Goal: Task Accomplishment & Management: Manage account settings

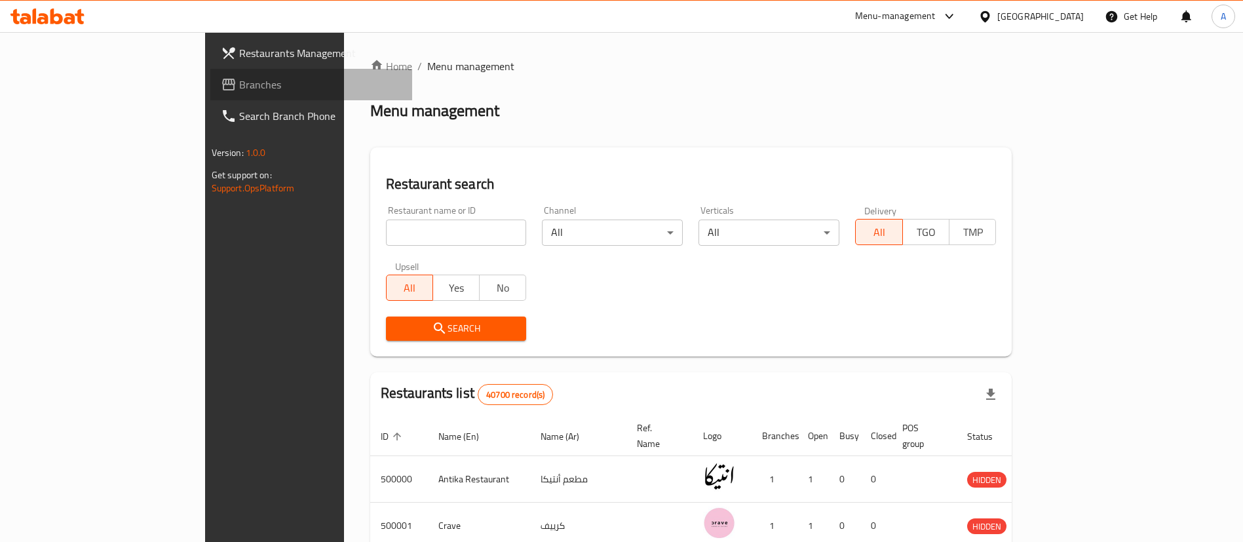
click at [239, 86] on span "Branches" at bounding box center [320, 85] width 163 height 16
click at [227, 86] on span "Branches" at bounding box center [315, 85] width 176 height 16
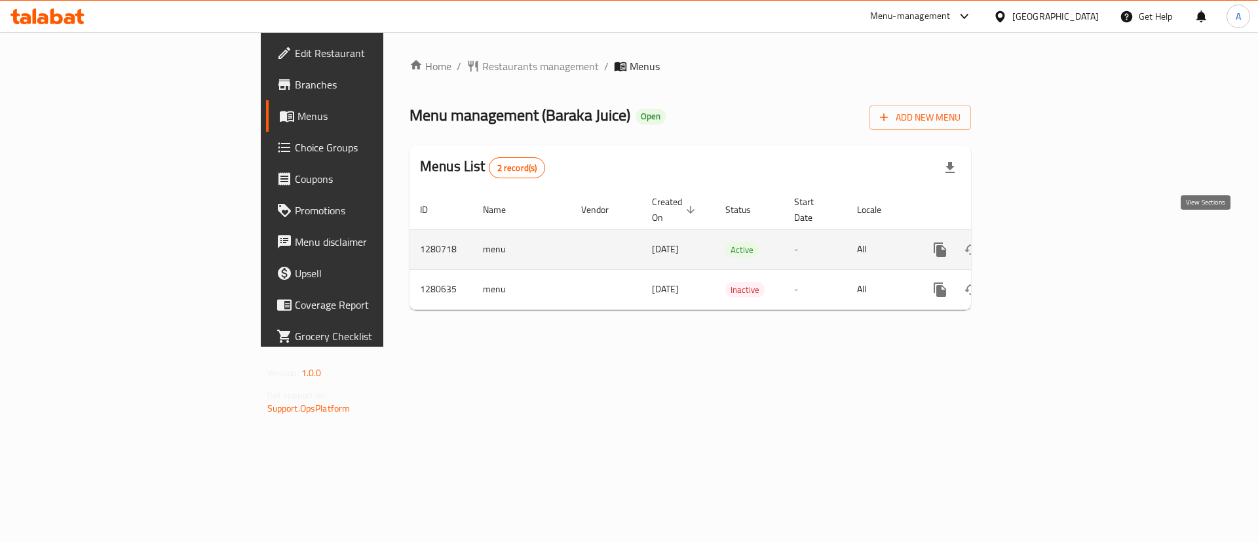
click at [1041, 244] on icon "enhanced table" at bounding box center [1035, 250] width 12 height 12
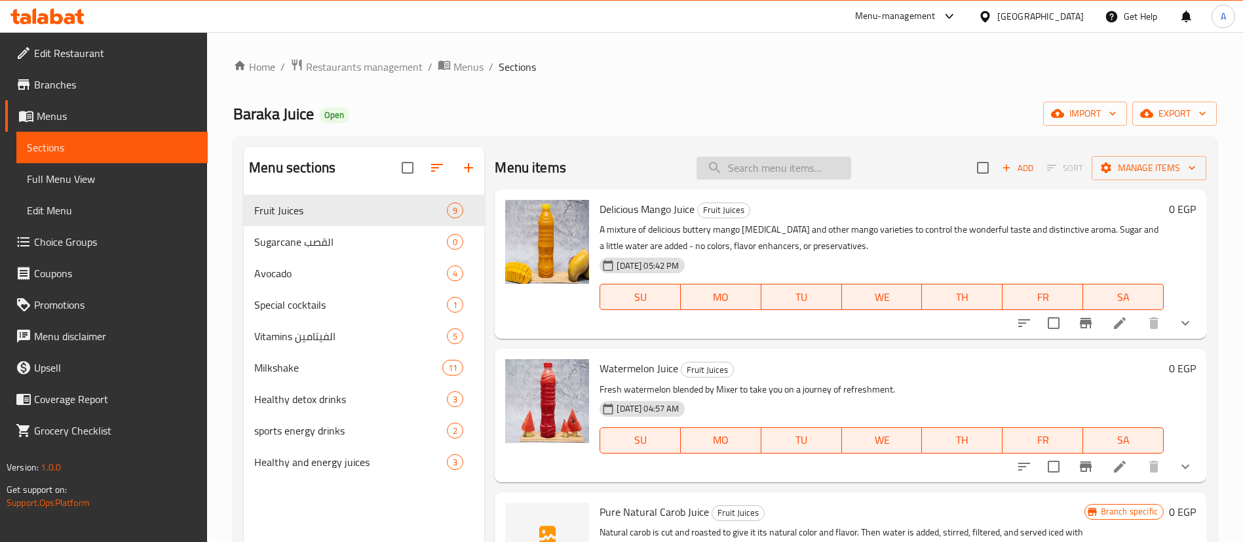
click at [786, 169] on input "search" at bounding box center [774, 168] width 155 height 23
paste input "Delicious Mango Juice"
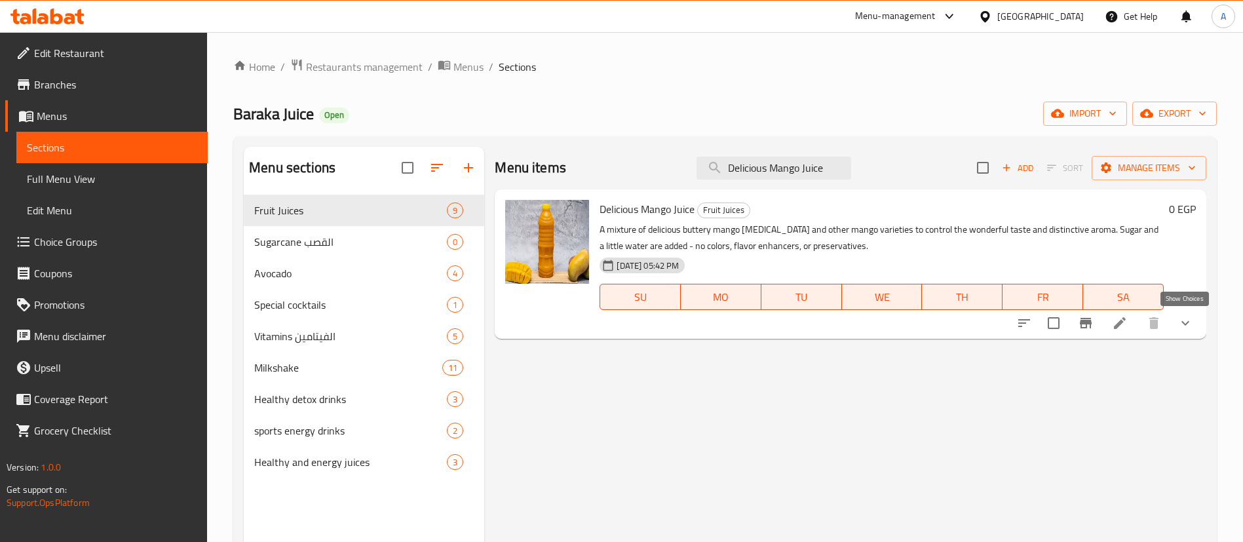
type input "Delicious Mango Juice"
click at [1190, 329] on icon "show more" at bounding box center [1185, 323] width 16 height 16
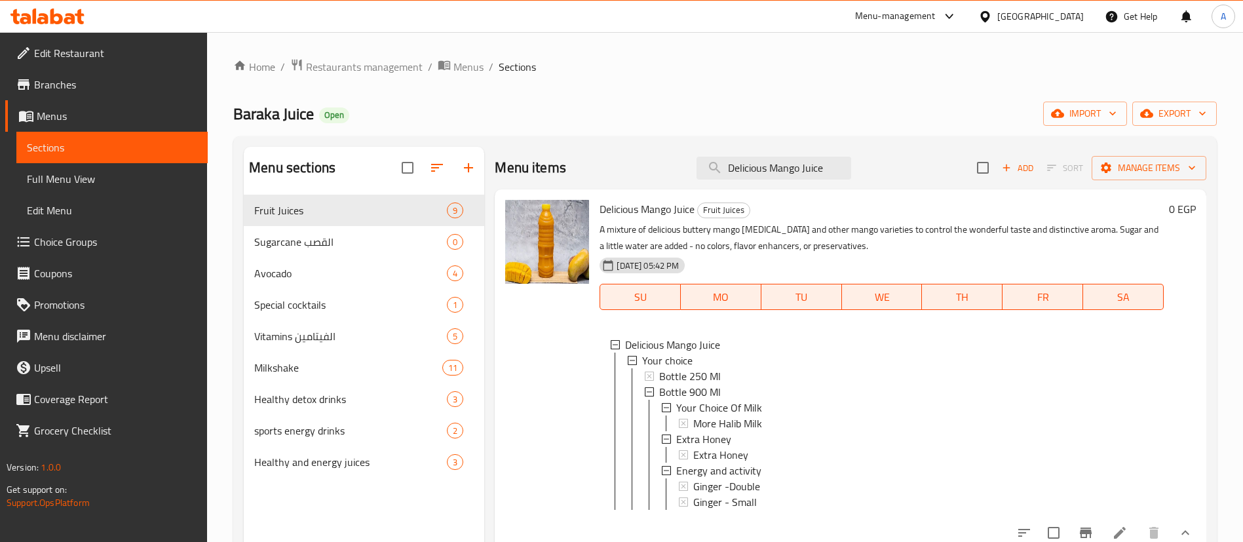
scroll to position [2, 0]
click at [683, 373] on span "Bottle 250 Ml" at bounding box center [690, 376] width 62 height 16
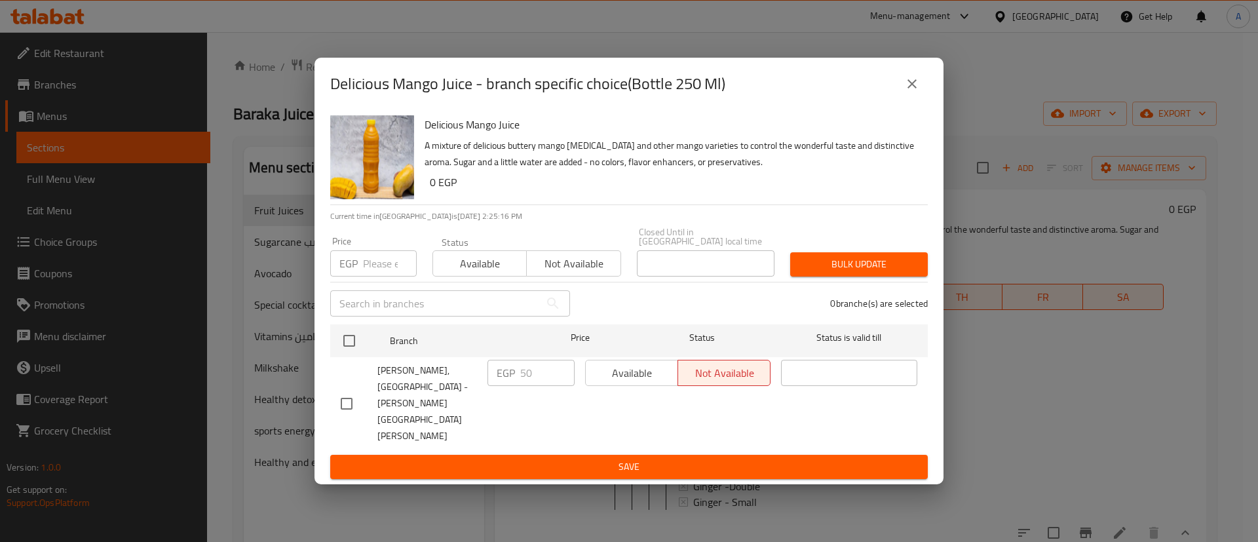
click at [386, 277] on input "number" at bounding box center [390, 263] width 54 height 26
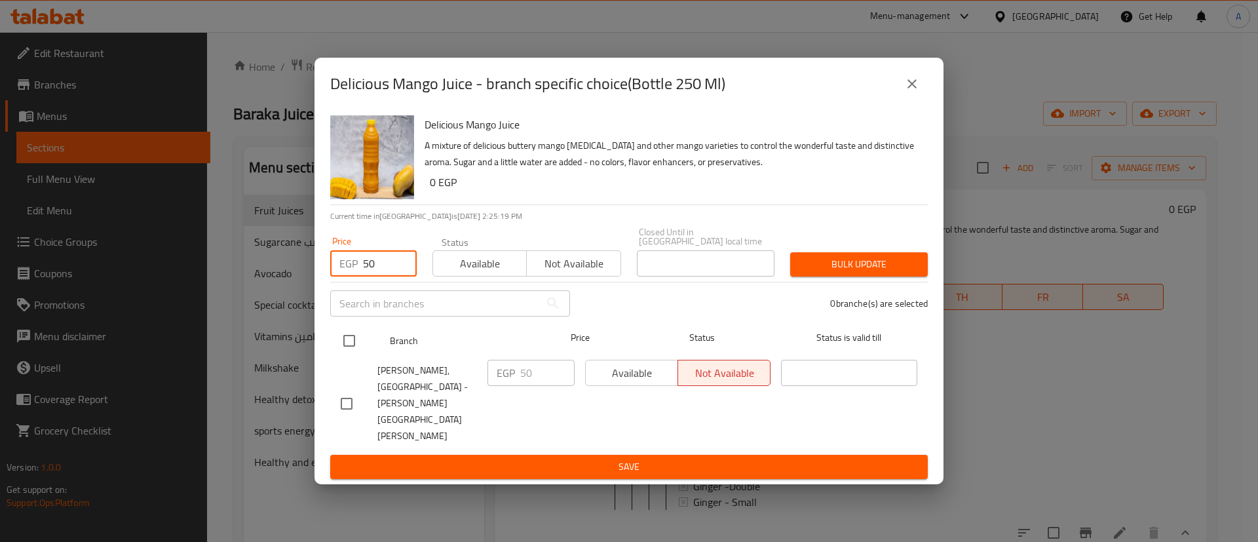
type input "50"
click at [345, 354] on input "checkbox" at bounding box center [349, 341] width 28 height 28
checkbox input "true"
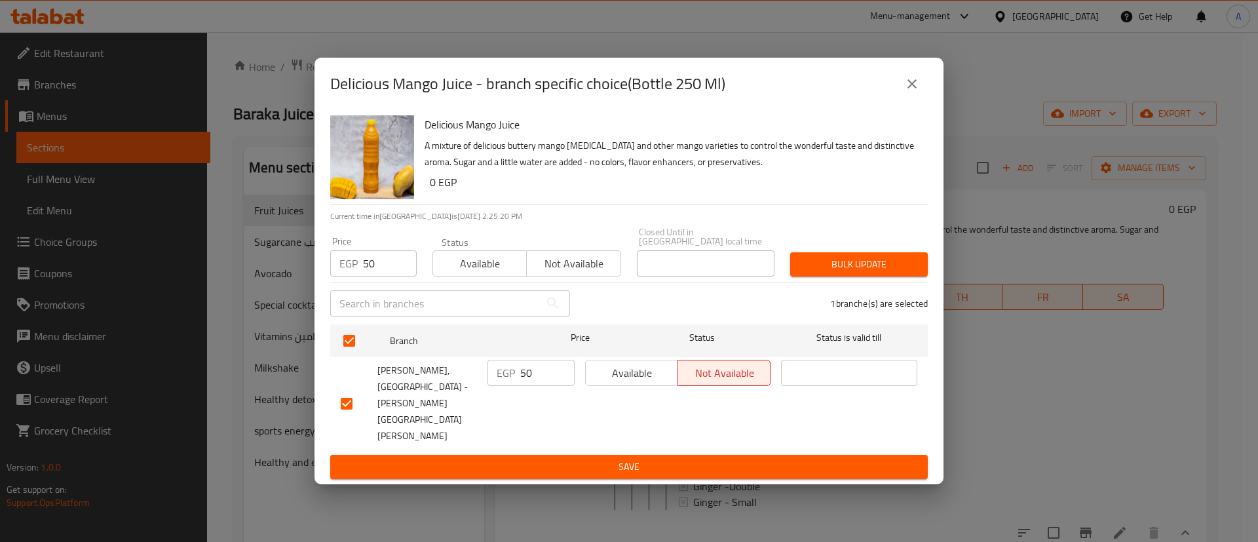
click at [876, 273] on span "Bulk update" at bounding box center [859, 264] width 117 height 16
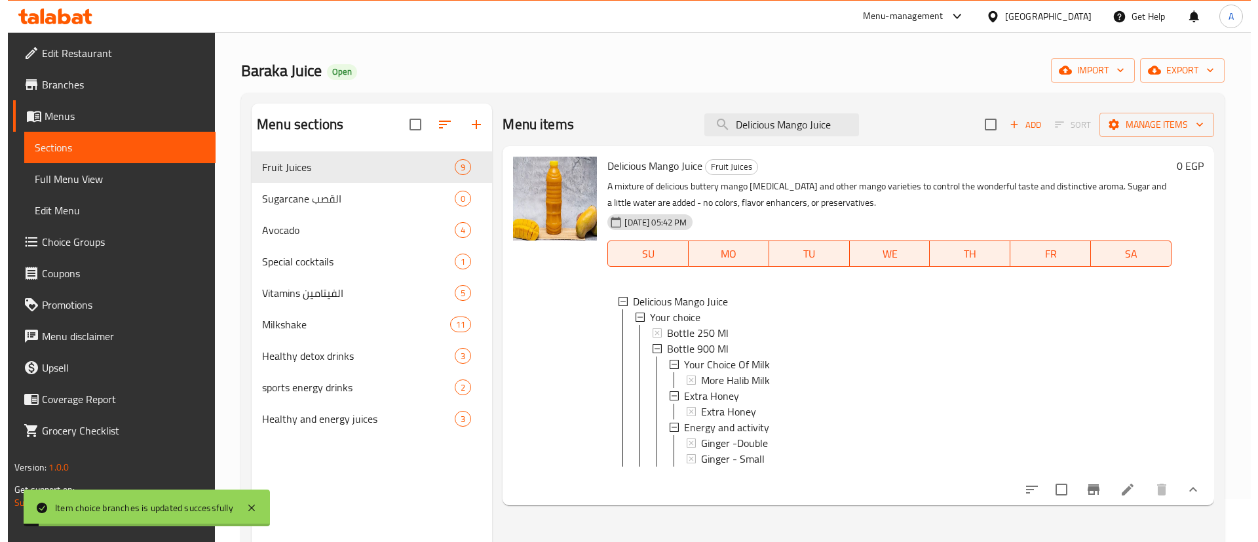
scroll to position [47, 0]
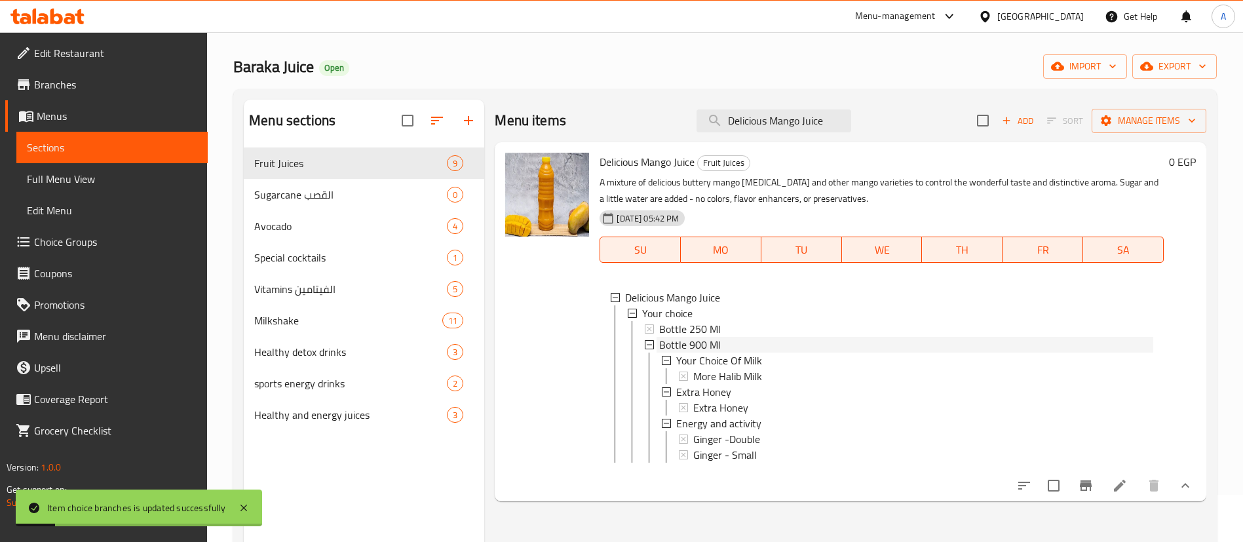
click at [771, 342] on div "Bottle 900 Ml" at bounding box center [906, 345] width 494 height 16
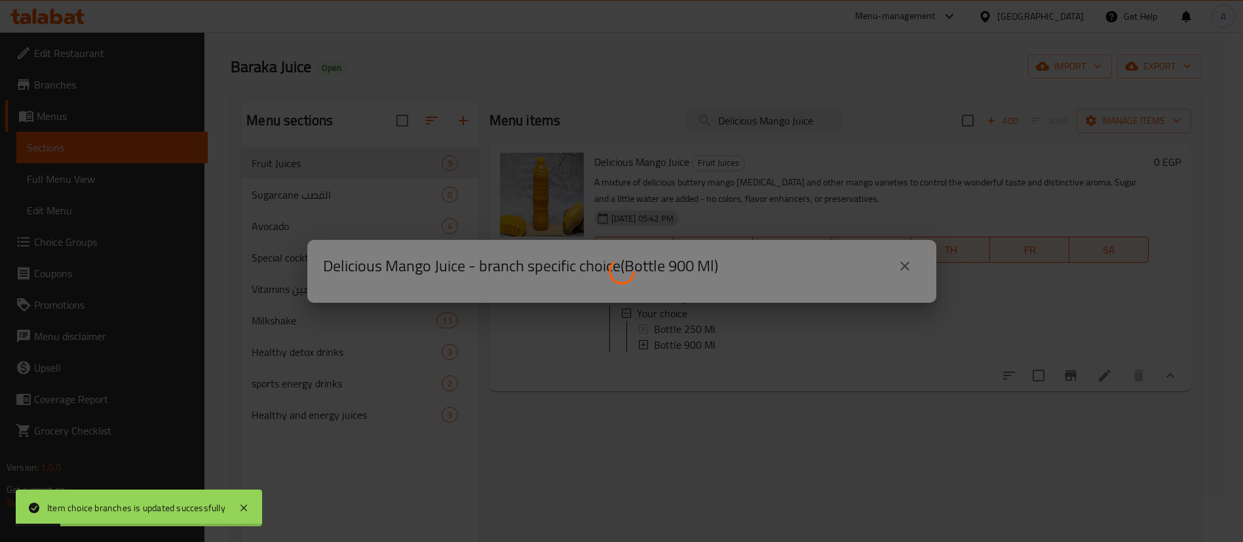
scroll to position [0, 0]
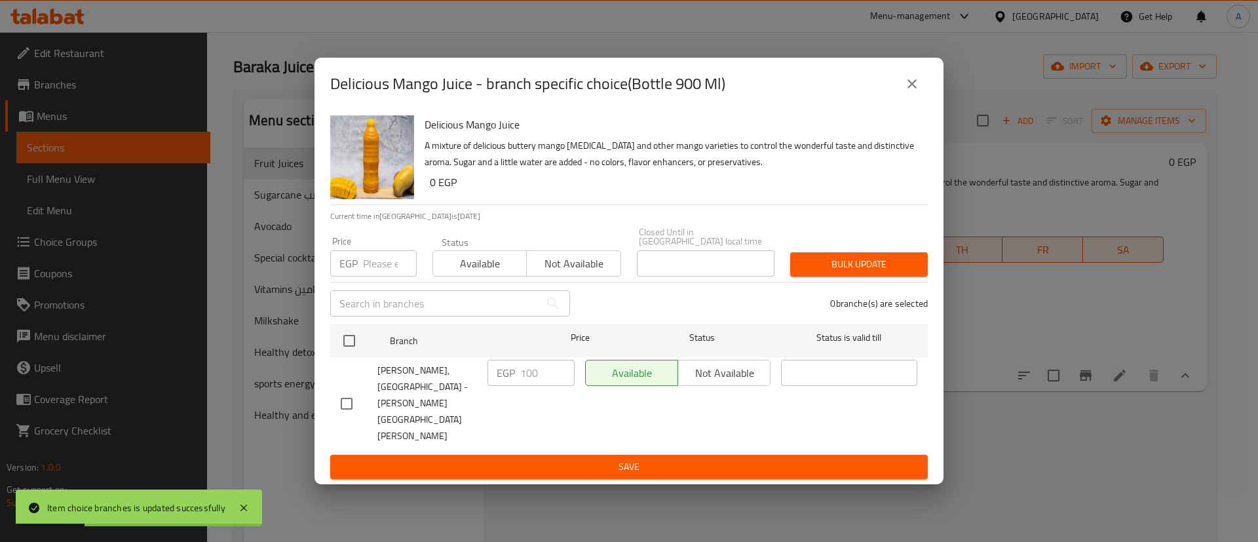
click at [381, 277] on input "number" at bounding box center [390, 263] width 54 height 26
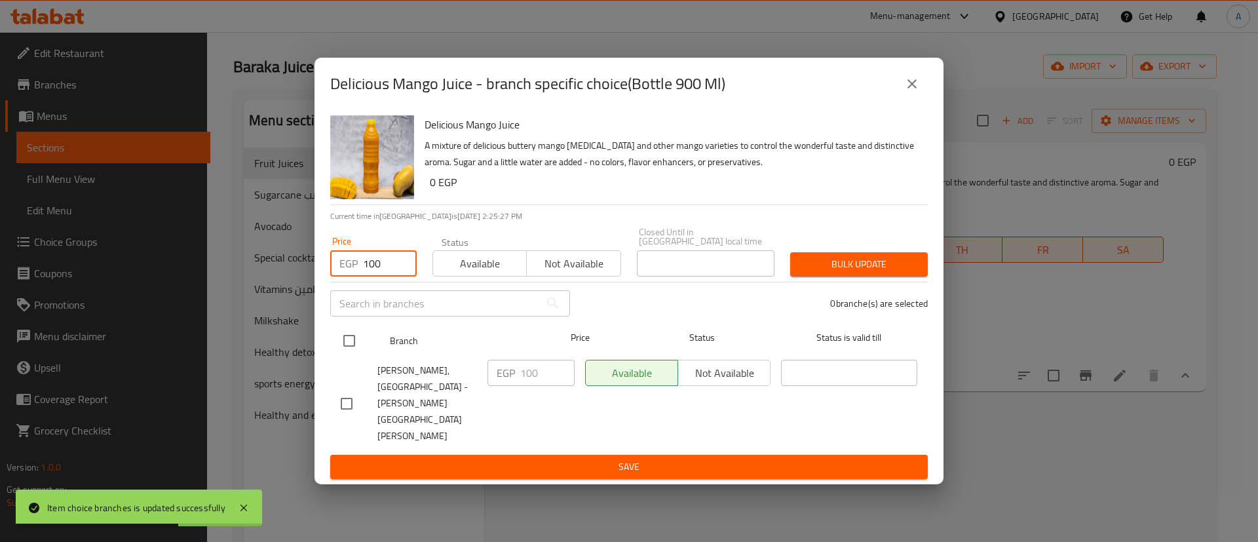
type input "100"
click at [350, 349] on input "checkbox" at bounding box center [349, 341] width 28 height 28
checkbox input "true"
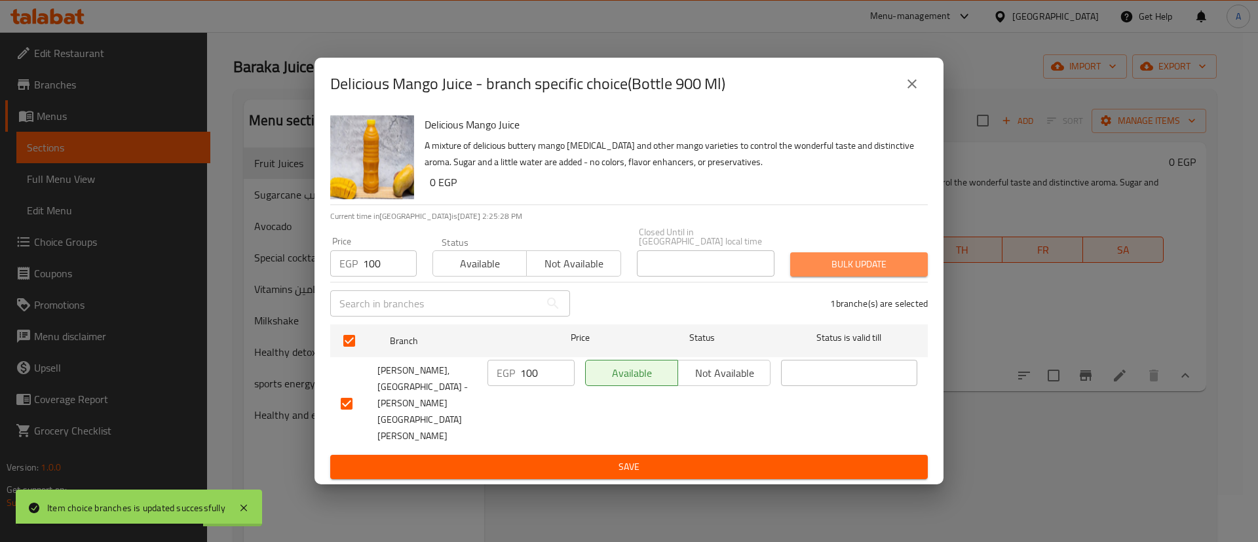
click at [805, 273] on span "Bulk update" at bounding box center [859, 264] width 117 height 16
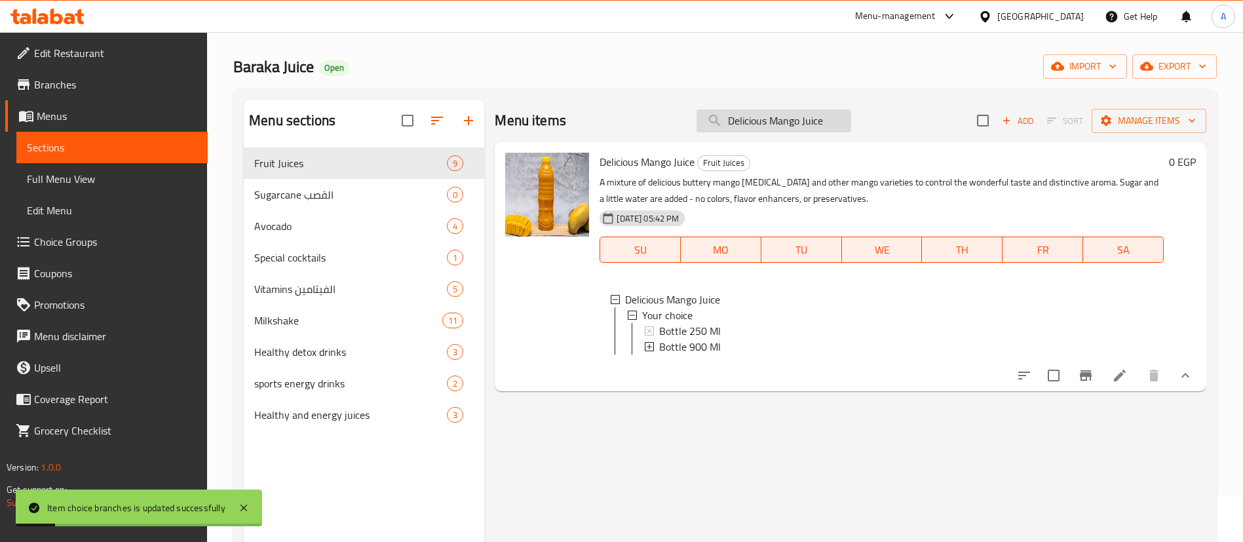
click at [791, 123] on input "Delicious Mango Juice" at bounding box center [774, 120] width 155 height 23
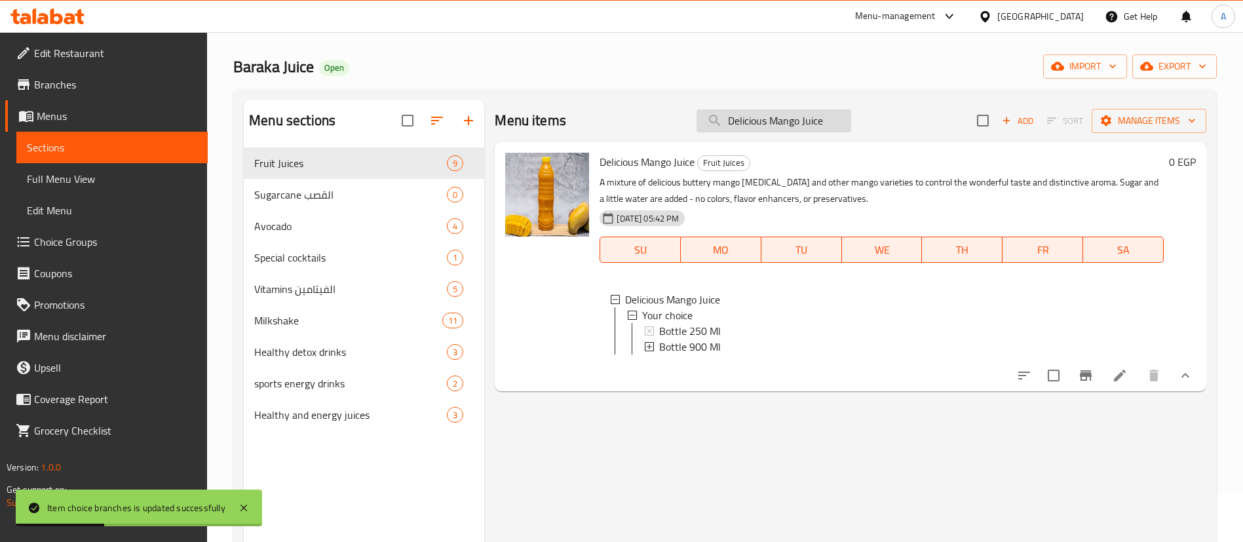
paste input "Orange Fresh"
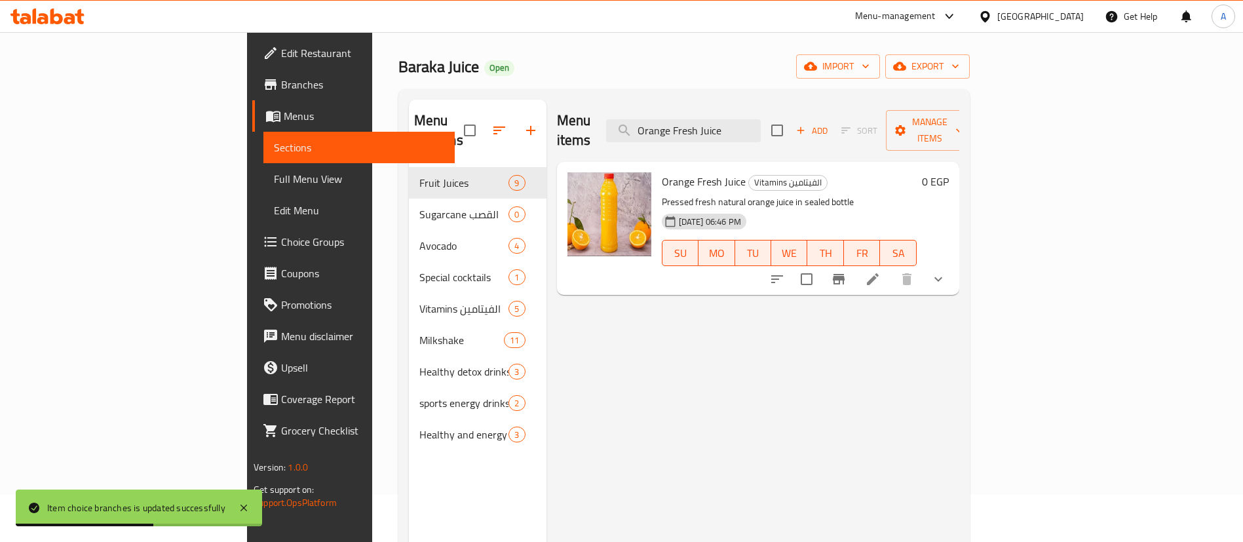
type input "Orange Fresh Juice"
click at [946, 271] on icon "show more" at bounding box center [938, 279] width 16 height 16
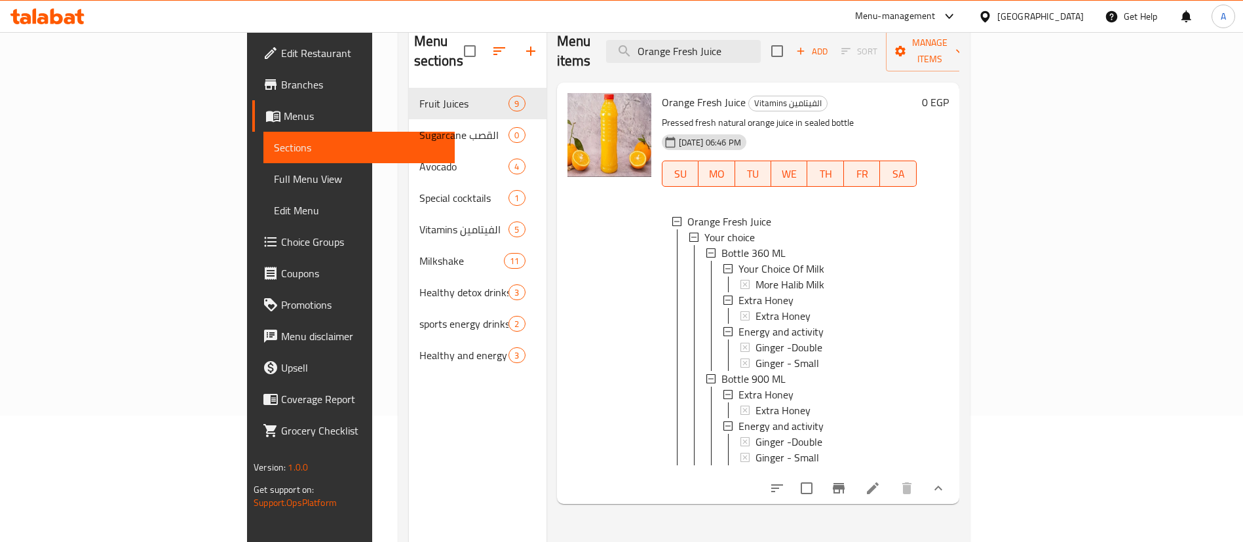
scroll to position [128, 0]
click at [721, 244] on span "Bottle 360 ML" at bounding box center [753, 252] width 64 height 16
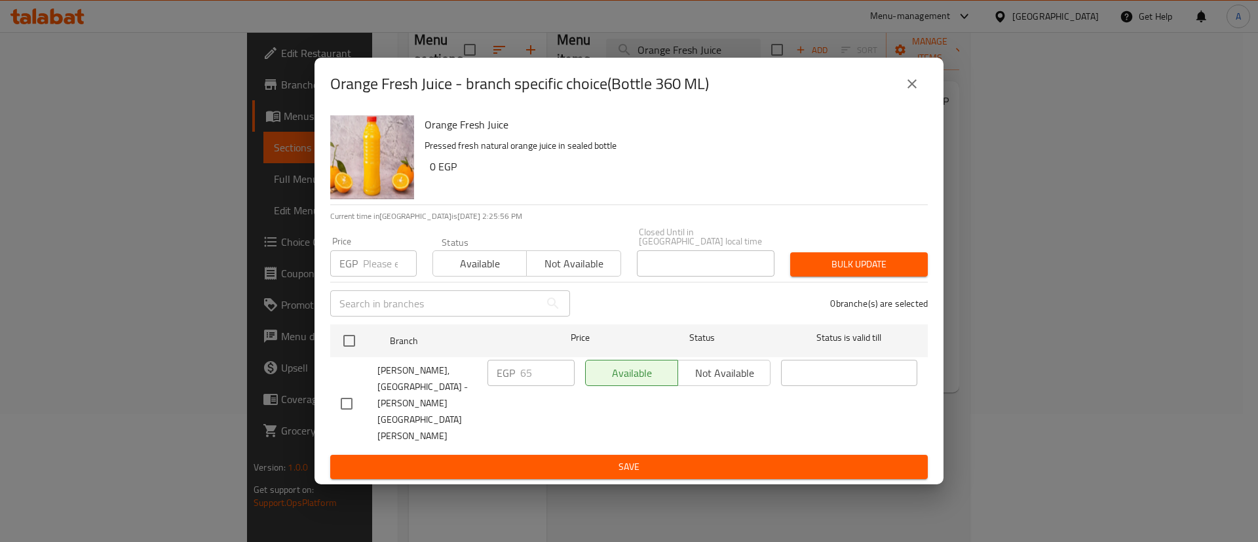
click at [373, 277] on input "number" at bounding box center [390, 263] width 54 height 26
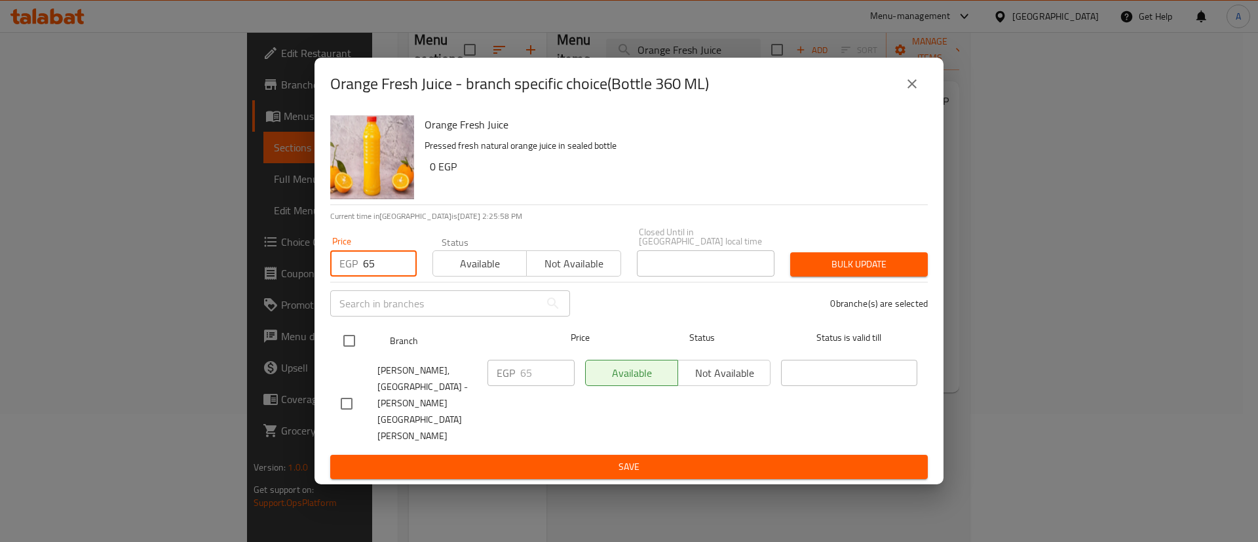
type input "65"
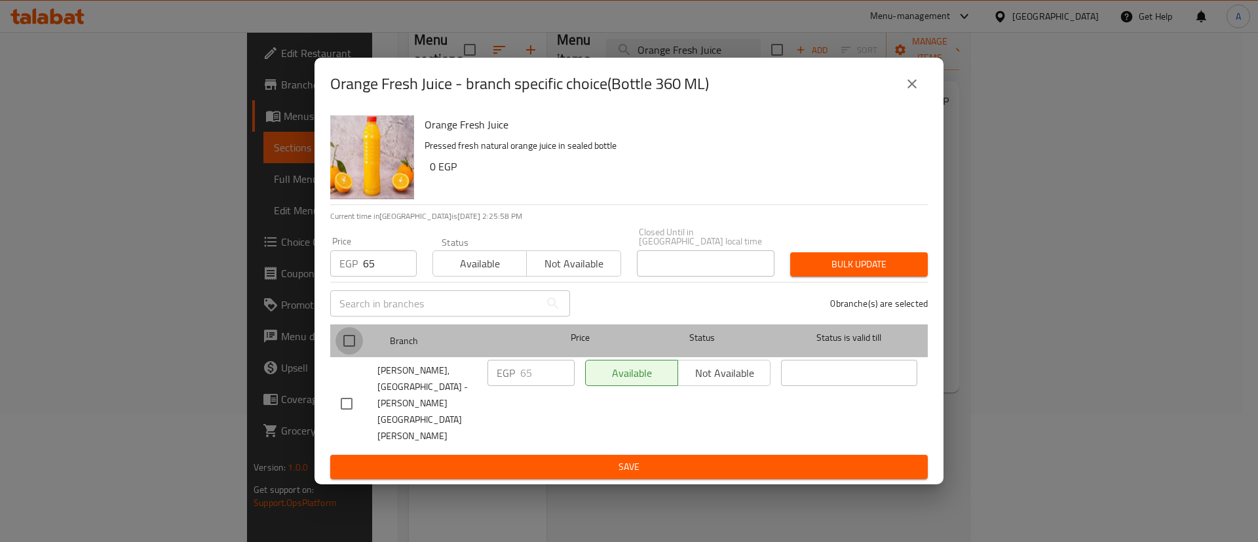
click at [353, 351] on input "checkbox" at bounding box center [349, 341] width 28 height 28
checkbox input "true"
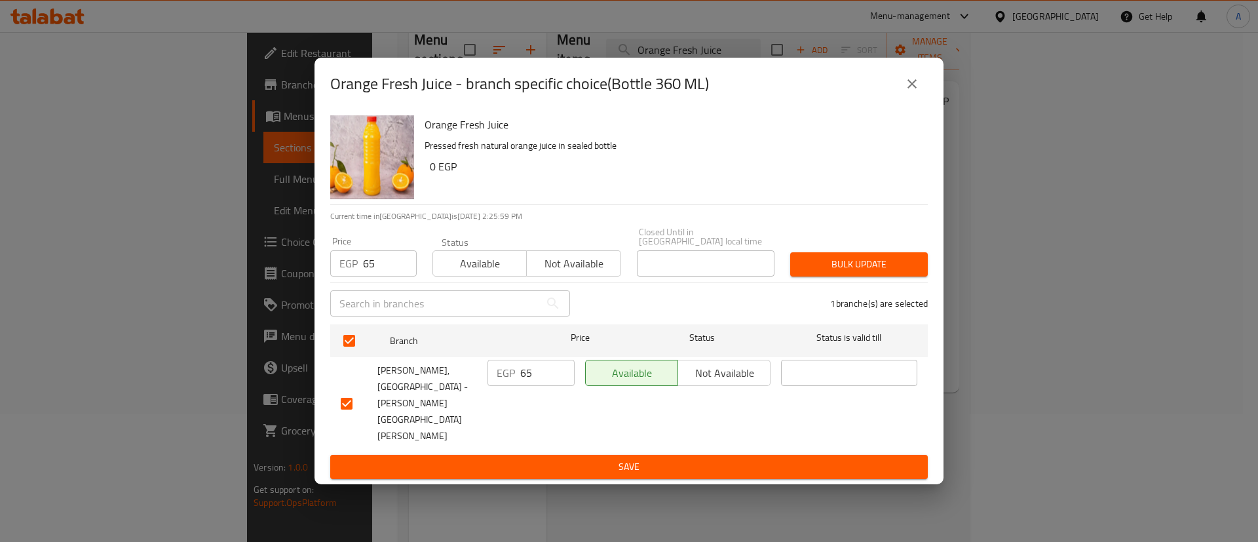
click at [837, 273] on span "Bulk update" at bounding box center [859, 264] width 117 height 16
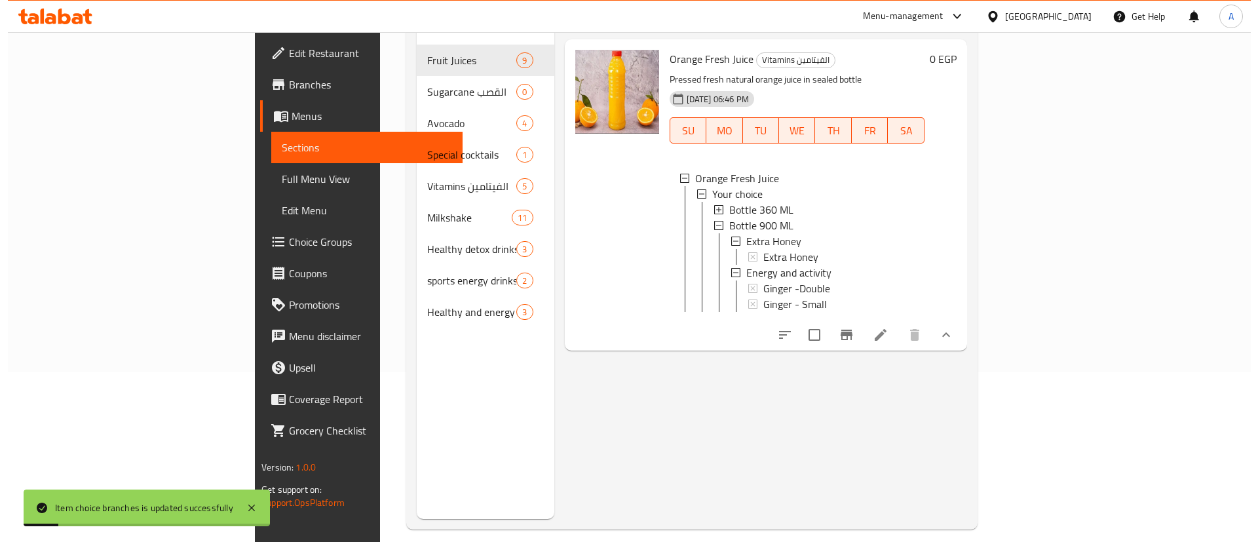
scroll to position [167, 0]
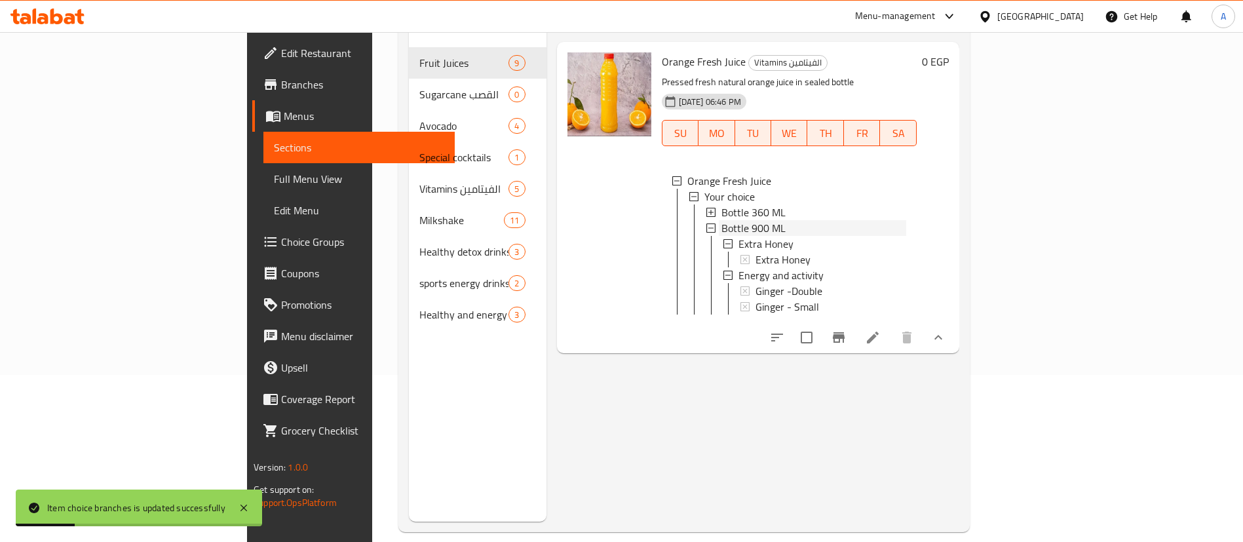
click at [721, 220] on span "Bottle 900 ML" at bounding box center [753, 228] width 64 height 16
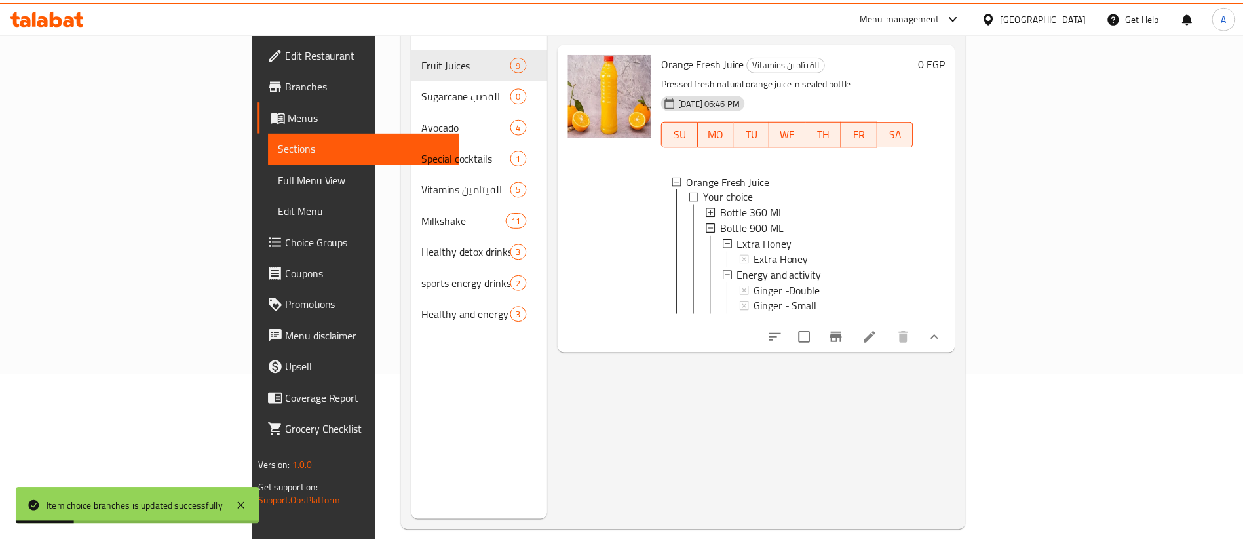
scroll to position [0, 0]
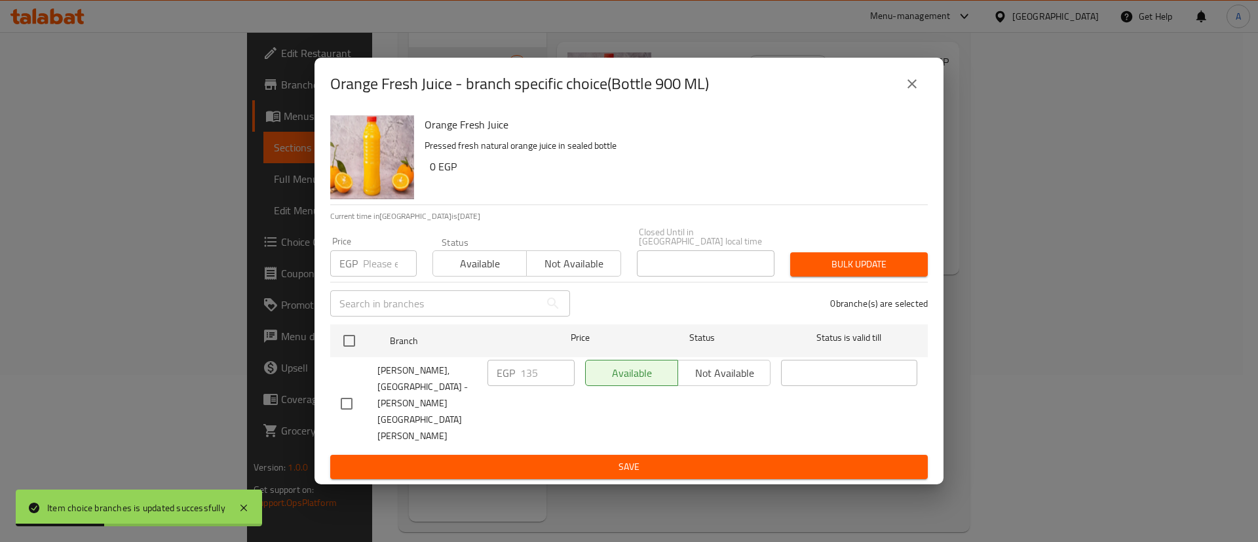
click at [383, 277] on input "number" at bounding box center [390, 263] width 54 height 26
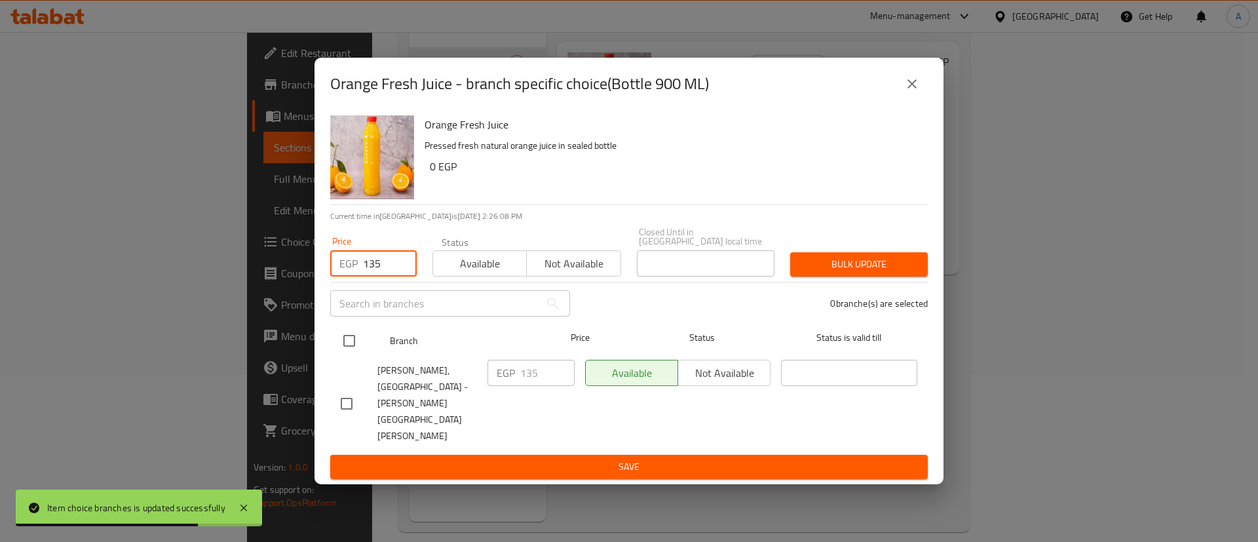
type input "135"
click at [354, 354] on input "checkbox" at bounding box center [349, 341] width 28 height 28
checkbox input "true"
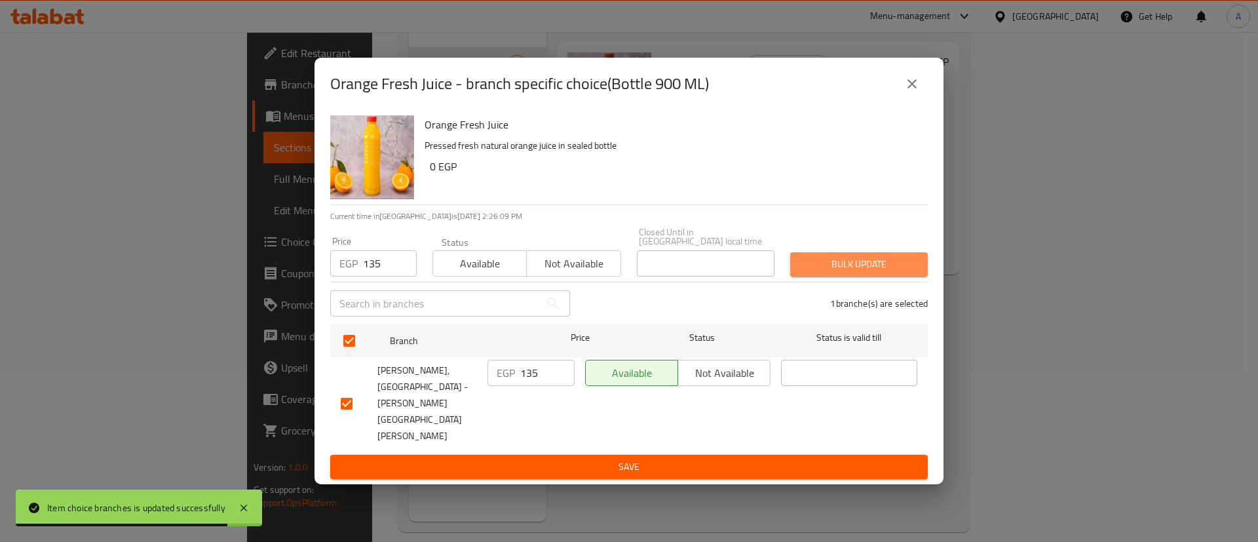
click at [873, 273] on span "Bulk update" at bounding box center [859, 264] width 117 height 16
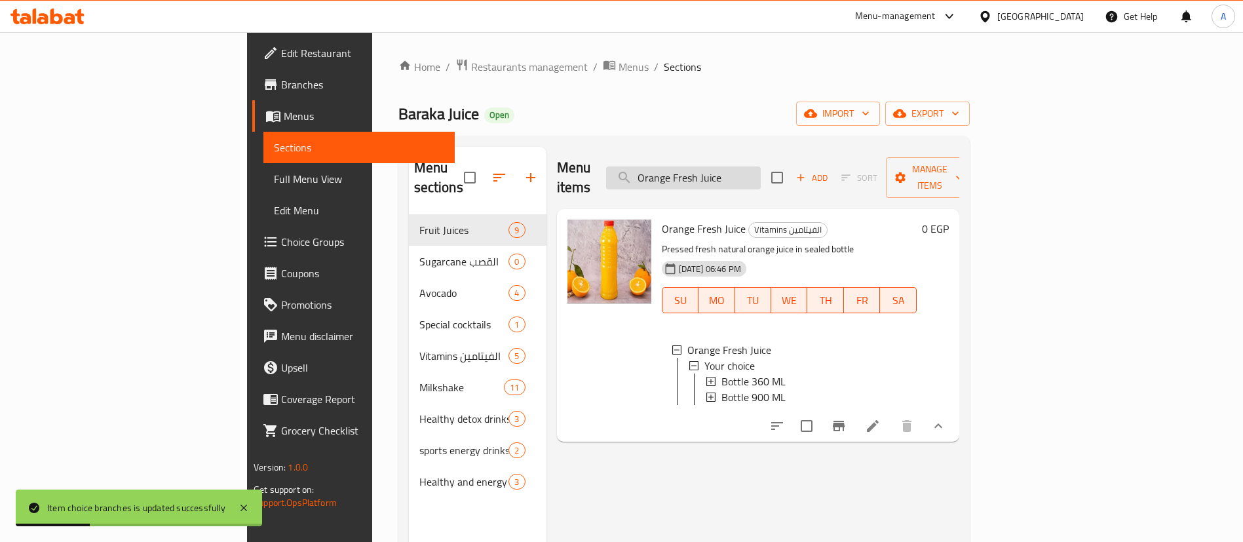
click at [761, 166] on input "Orange Fresh Juice" at bounding box center [683, 177] width 155 height 23
paste input "Spinach & Apple Extra"
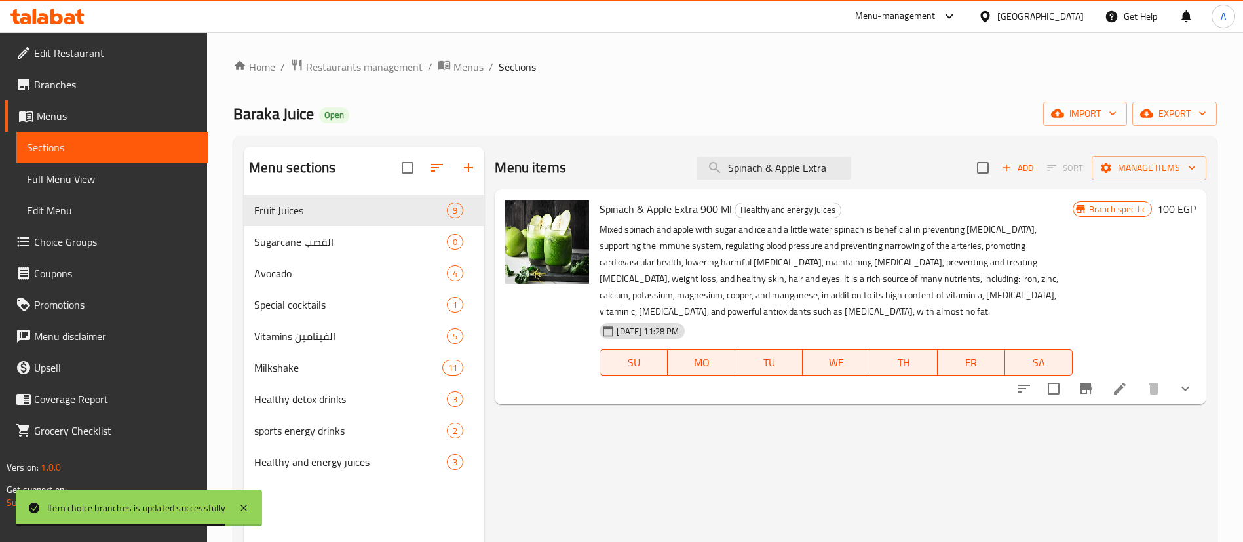
type input "Spinach & Apple Extra"
click at [1186, 391] on icon "show more" at bounding box center [1185, 389] width 16 height 16
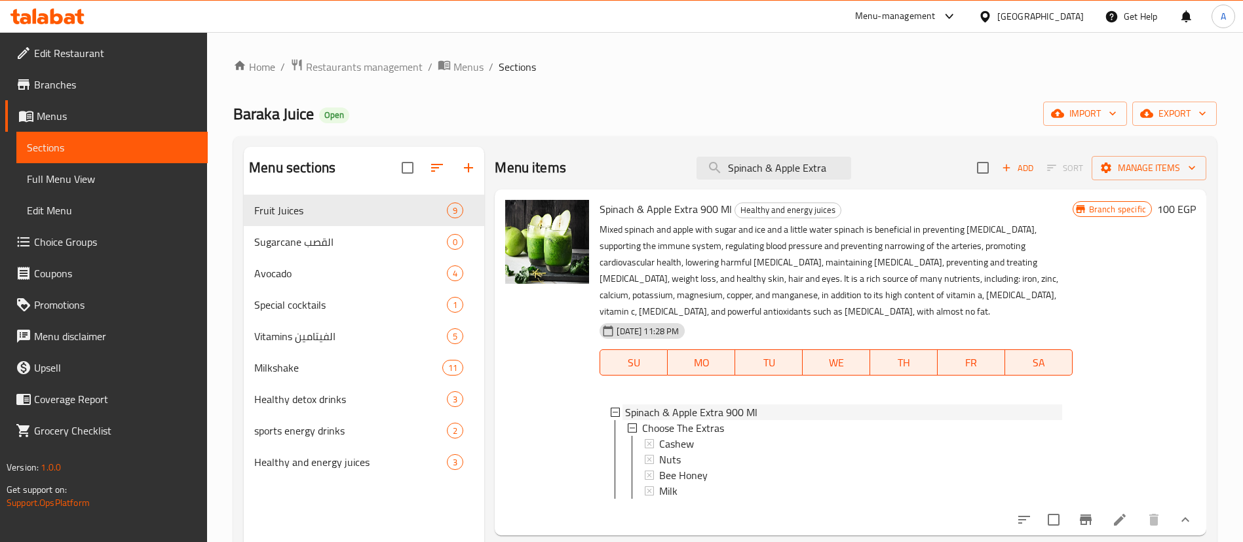
click at [814, 410] on div "Spinach & Apple Extra 900 Ml" at bounding box center [843, 412] width 436 height 16
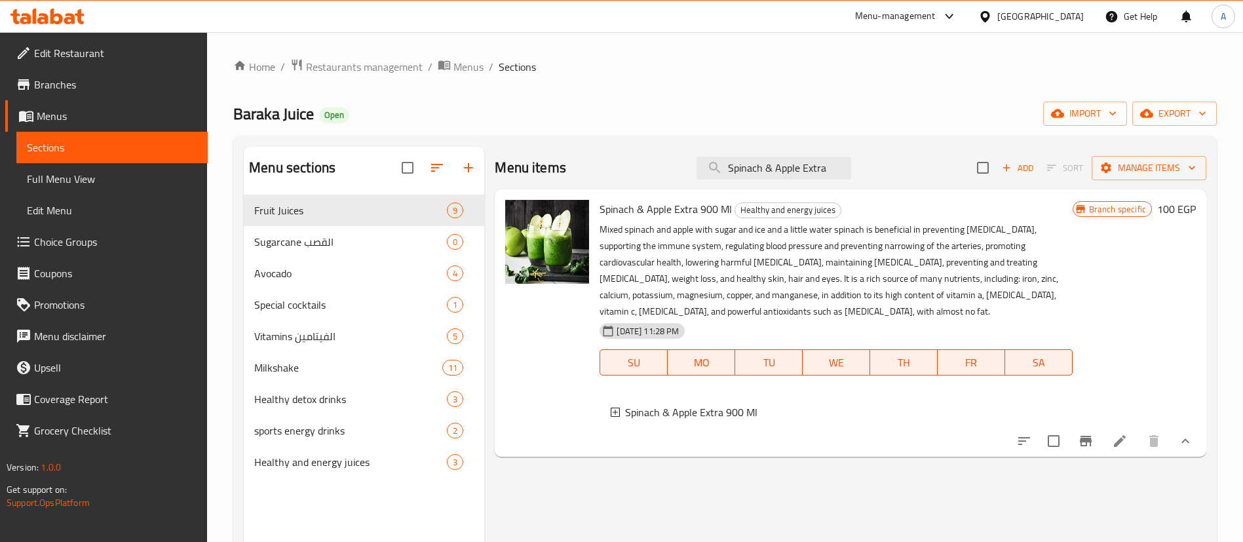
click at [1172, 207] on h6 "100 EGP" at bounding box center [1176, 209] width 39 height 18
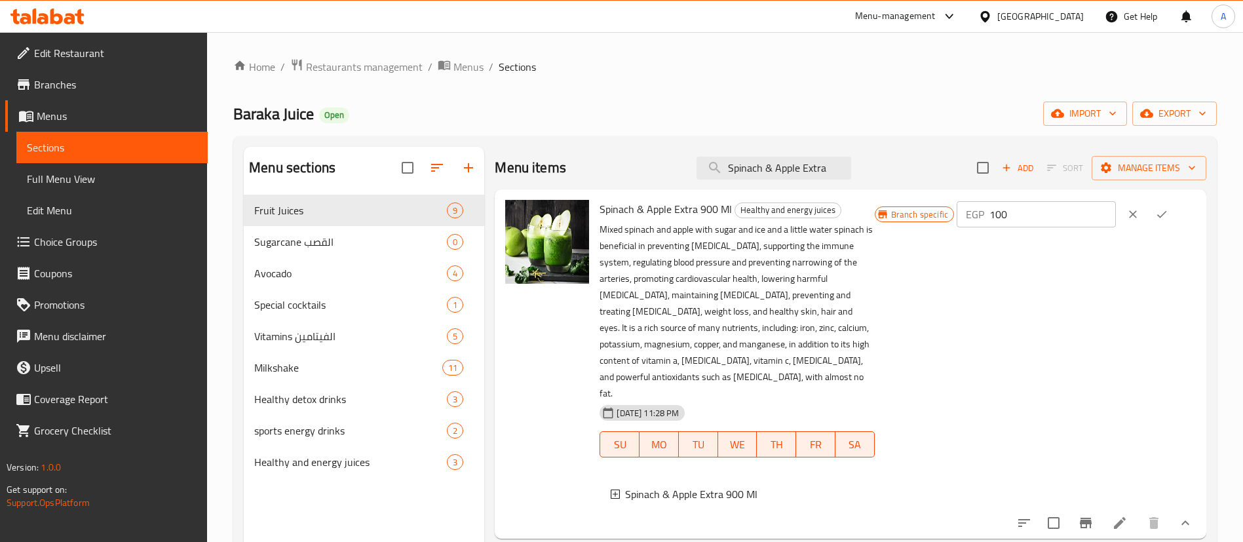
click at [1027, 213] on input "100" at bounding box center [1052, 214] width 126 height 26
type input "120"
click at [1168, 210] on icon "ok" at bounding box center [1161, 214] width 13 height 13
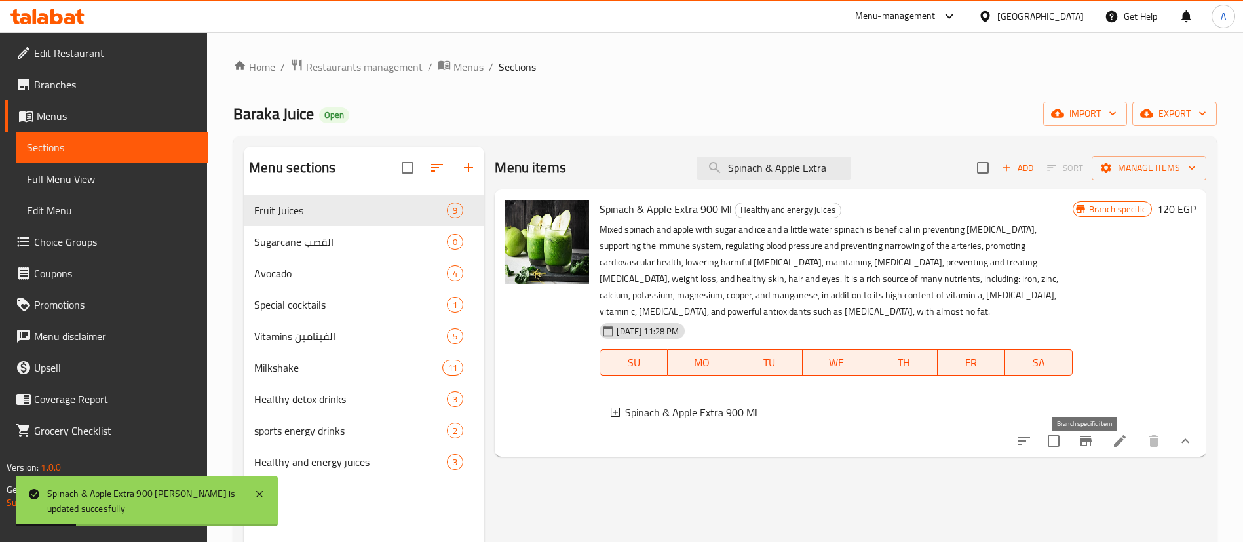
click at [1085, 446] on icon "Branch-specific-item" at bounding box center [1086, 441] width 12 height 10
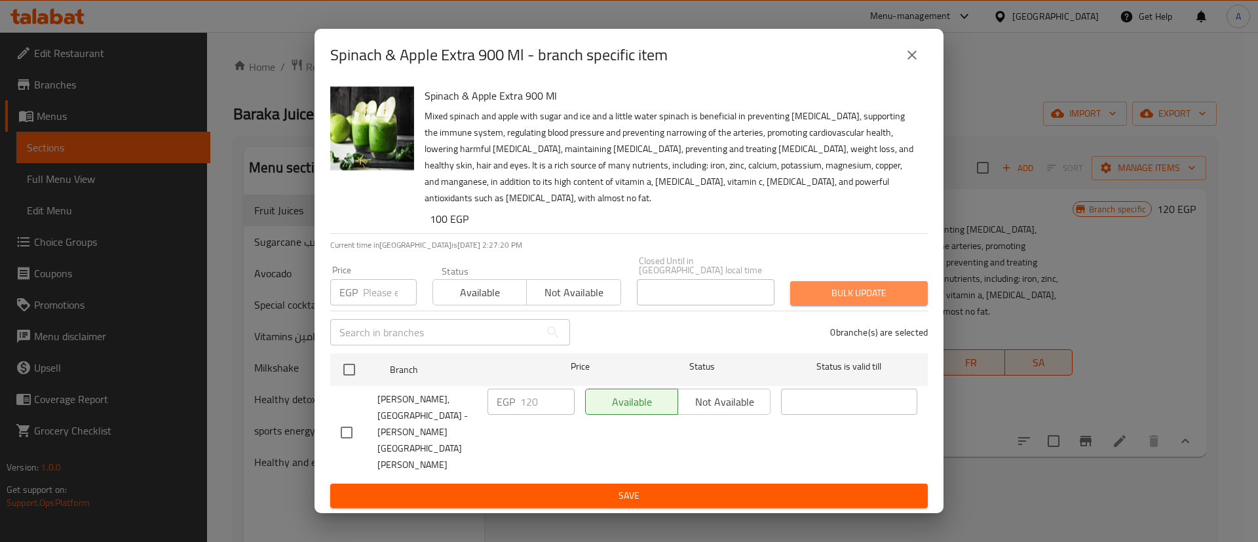
click at [869, 301] on span "Bulk update" at bounding box center [859, 293] width 117 height 16
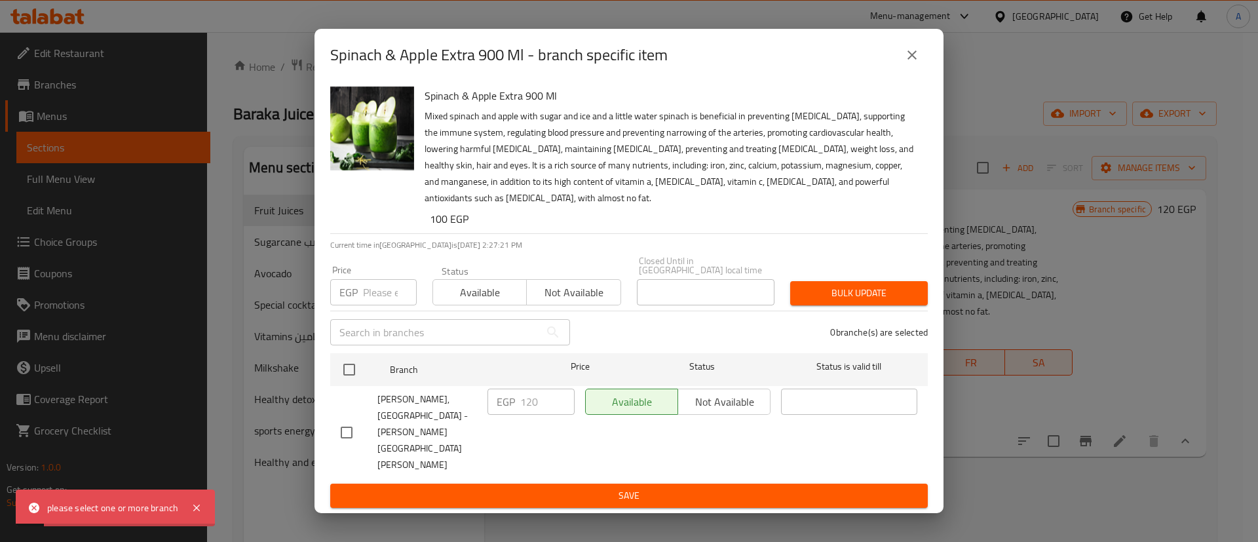
click at [371, 296] on input "number" at bounding box center [390, 292] width 54 height 26
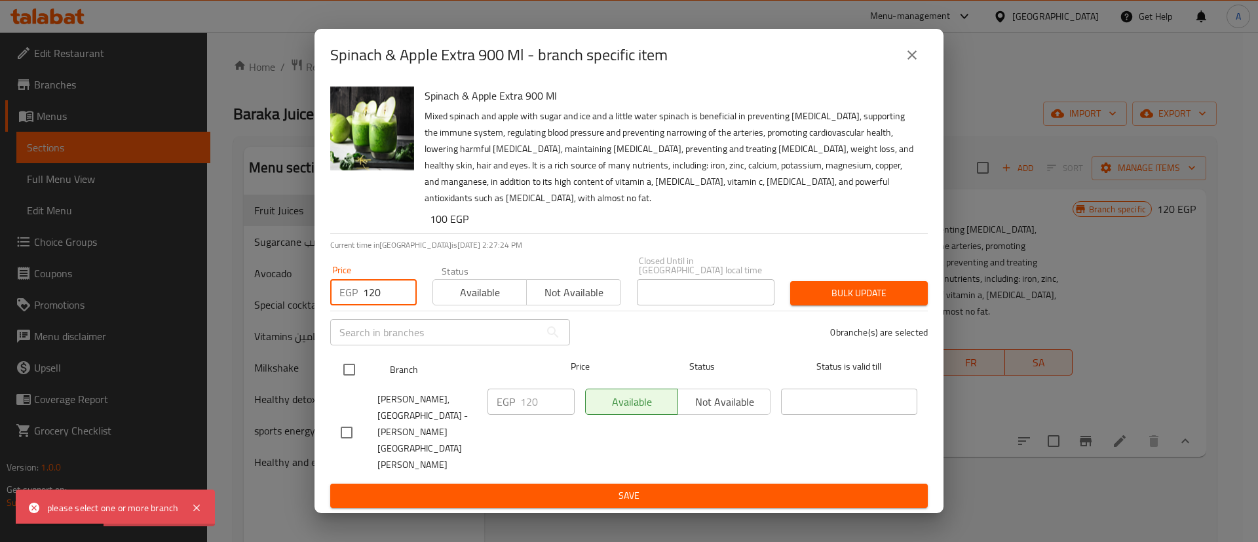
type input "120"
click at [364, 375] on div at bounding box center [359, 370] width 49 height 38
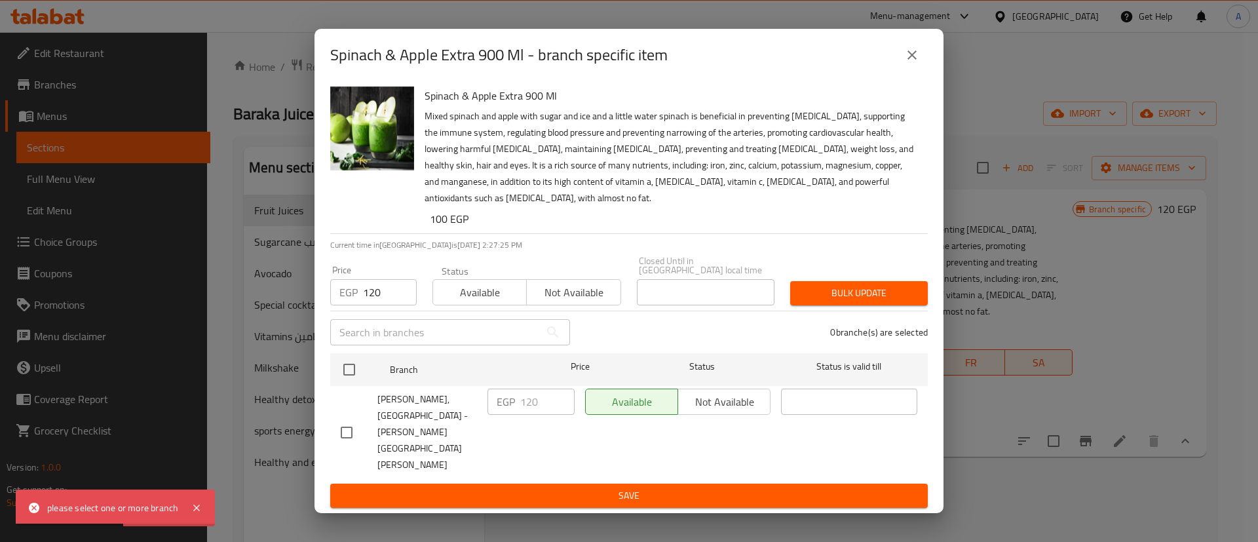
click at [885, 301] on span "Bulk update" at bounding box center [859, 293] width 117 height 16
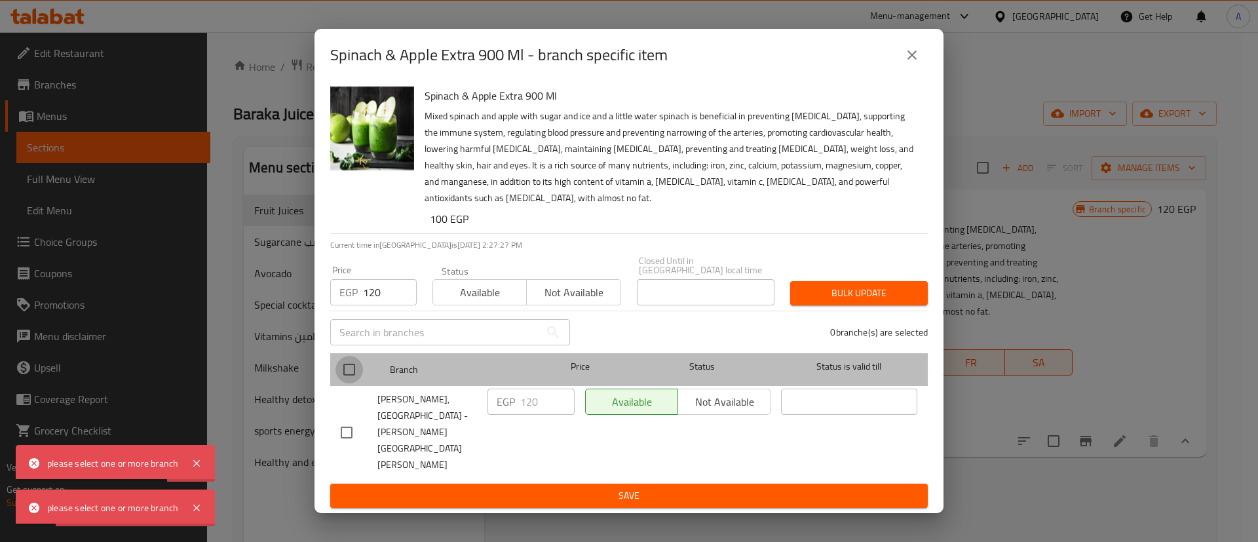
click at [349, 375] on input "checkbox" at bounding box center [349, 370] width 28 height 28
checkbox input "true"
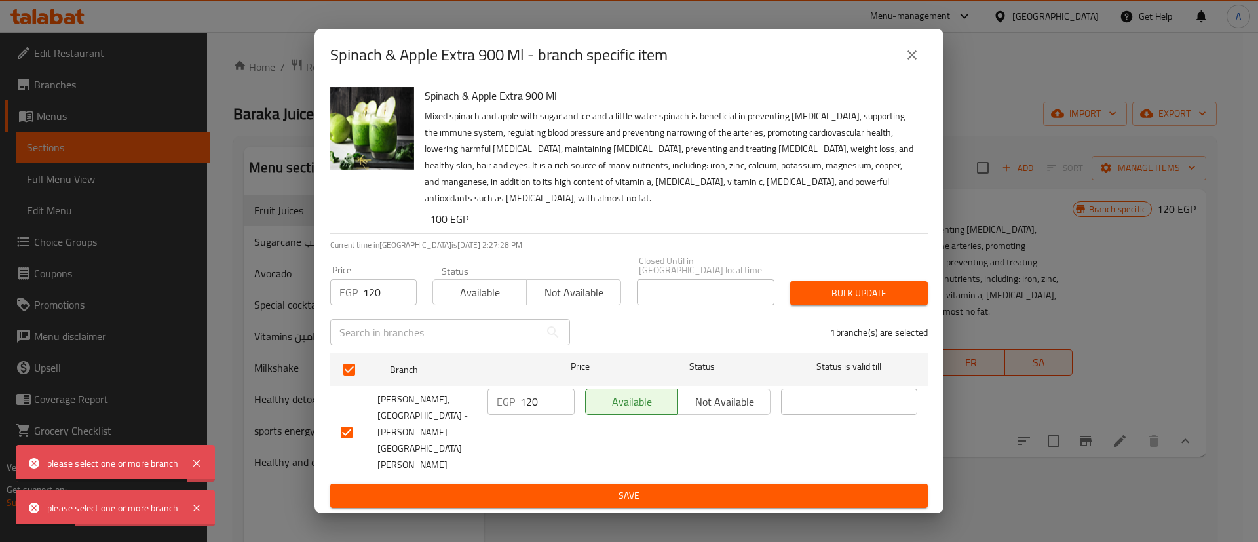
click at [830, 301] on span "Bulk update" at bounding box center [859, 293] width 117 height 16
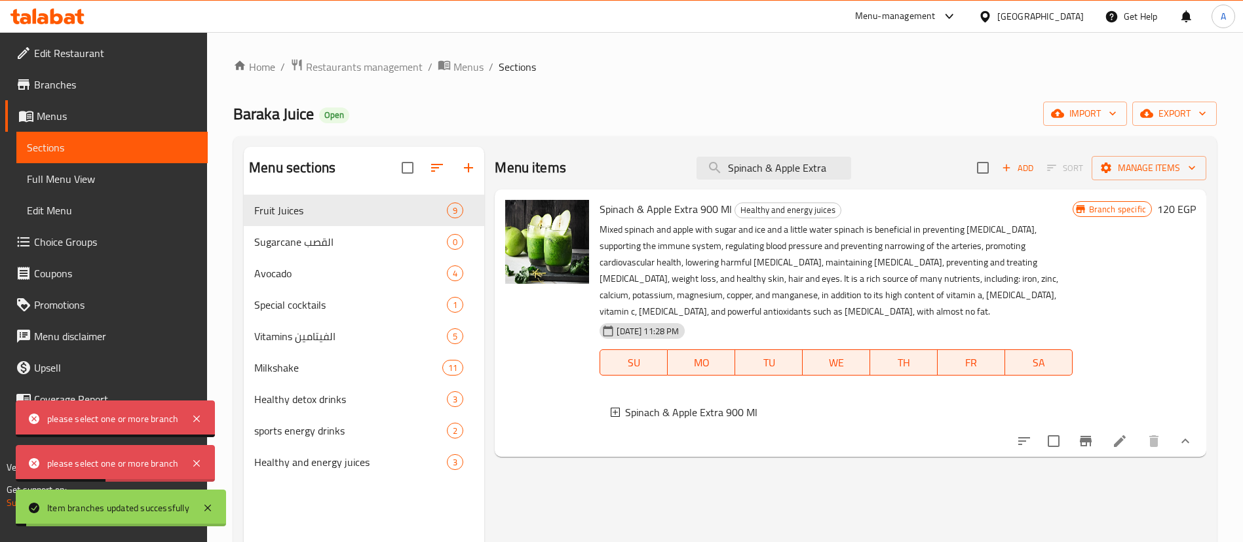
click at [936, 19] on div "Menu-management" at bounding box center [895, 17] width 81 height 16
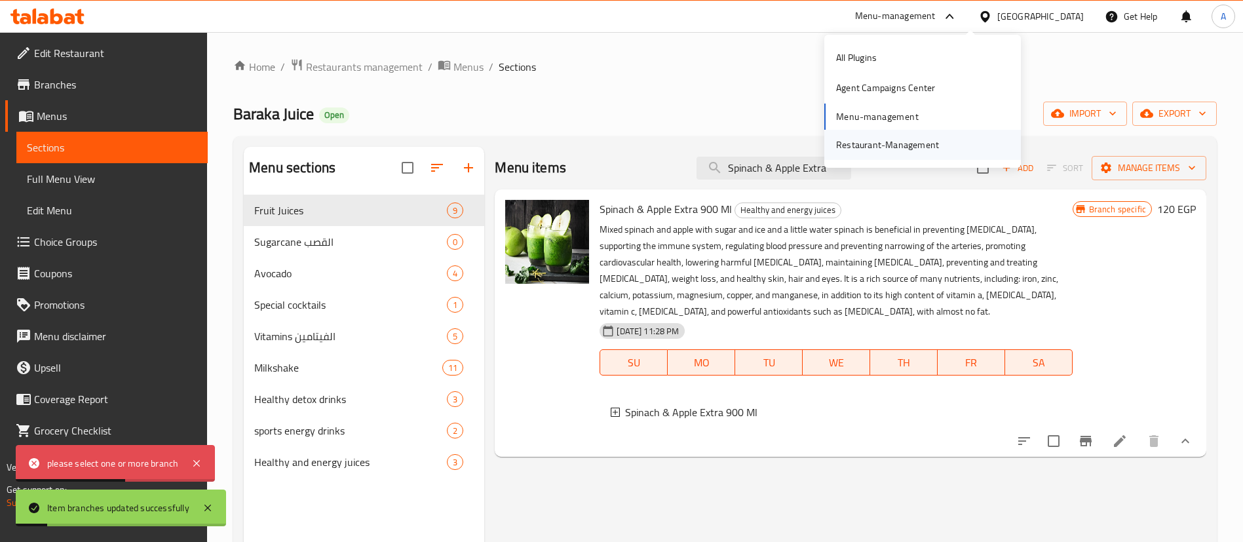
click at [864, 146] on div "Restaurant-Management" at bounding box center [887, 145] width 103 height 14
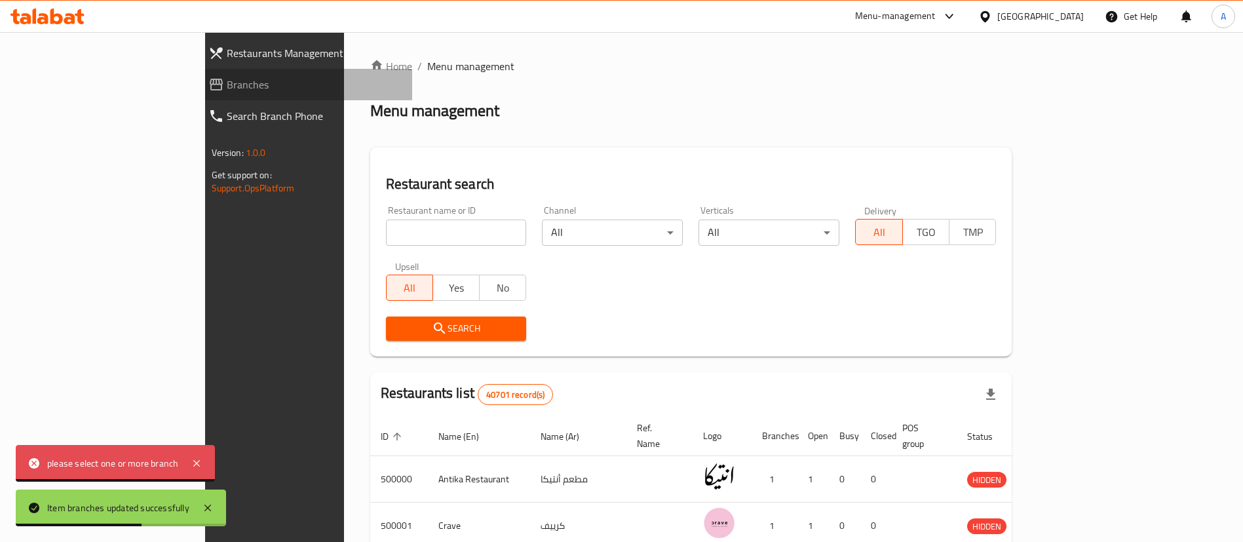
click at [227, 92] on span "Branches" at bounding box center [315, 85] width 176 height 16
